Goal: Task Accomplishment & Management: Manage account settings

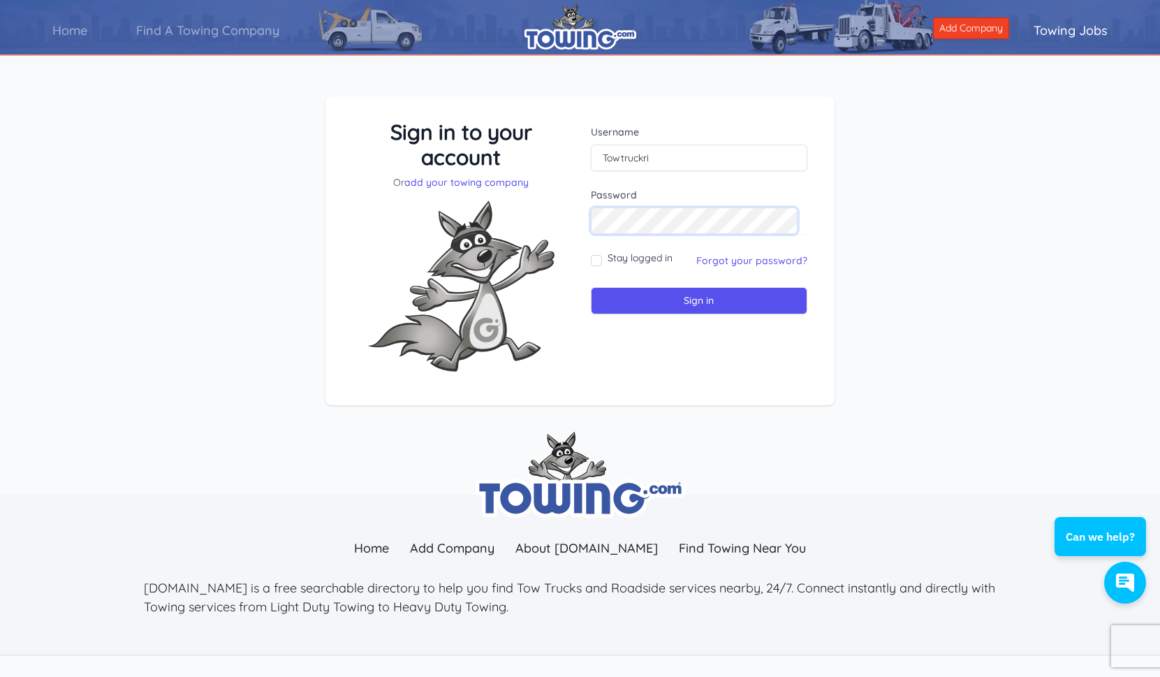
click at [591, 287] on input "Sign in" at bounding box center [699, 300] width 217 height 27
click at [716, 257] on link "Forgot your password?" at bounding box center [751, 260] width 111 height 13
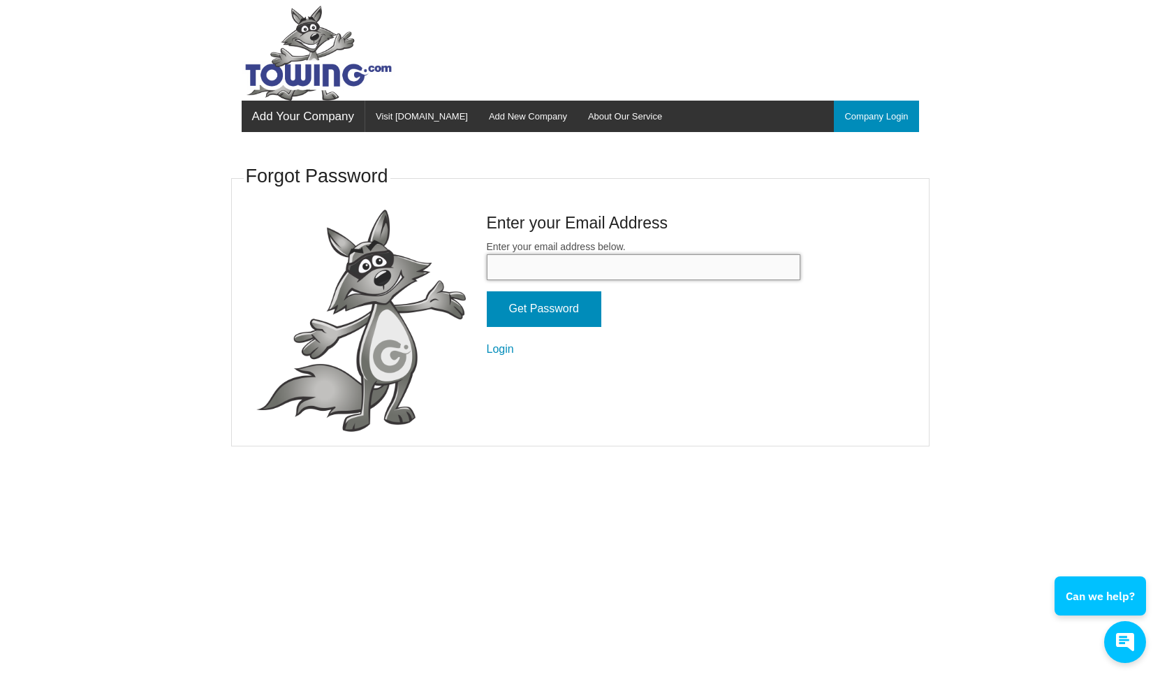
click at [693, 265] on input "Enter your email address below." at bounding box center [644, 267] width 314 height 26
type input "[EMAIL_ADDRESS][DOMAIN_NAME]"
click at [568, 317] on input "Get Password" at bounding box center [544, 309] width 115 height 36
